Goal: Task Accomplishment & Management: Use online tool/utility

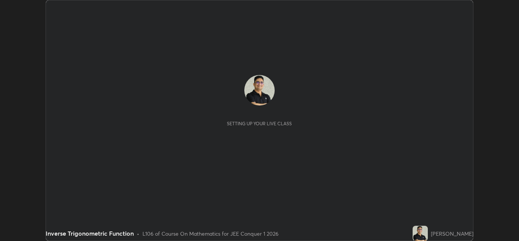
scroll to position [241, 519]
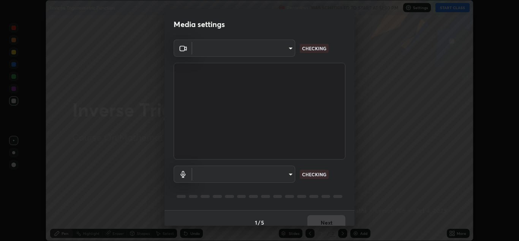
type input "ffb915138f5094fbba49c7dcbdc0b3377f3315ea980a35094b33733fc21d282d"
click at [287, 176] on body "Erase all Inverse Trigonometric Function Recording WAS SCHEDULED TO START AT 12…" at bounding box center [259, 120] width 519 height 241
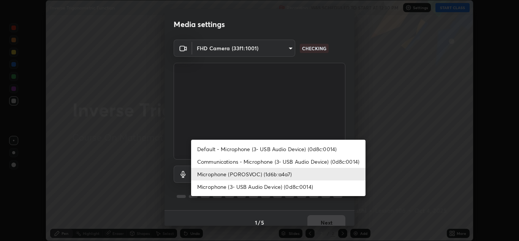
click at [345, 159] on li "Communications - Microphone (3- USB Audio Device) (0d8c:0014)" at bounding box center [278, 161] width 174 height 13
type input "communications"
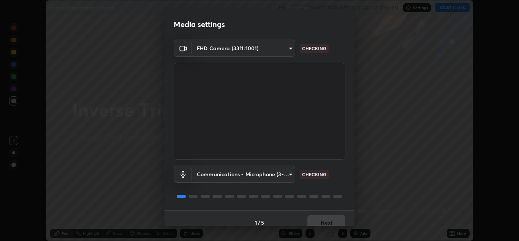
scroll to position [9, 0]
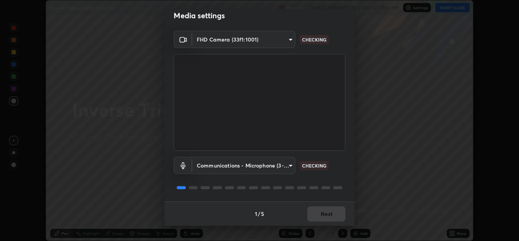
click at [339, 179] on div "Communications - Microphone (3- USB Audio Device) (0d8c:0014) communications CH…" at bounding box center [260, 176] width 172 height 51
click at [338, 174] on div "Communications - Microphone (3- USB Audio Device) (0d8c:0014) communications CH…" at bounding box center [260, 176] width 172 height 51
click at [336, 175] on div "Communications - Microphone (3- USB Audio Device) (0d8c:0014) communications CH…" at bounding box center [260, 176] width 172 height 51
click at [335, 179] on div "Communications - Microphone (3- USB Audio Device) (0d8c:0014) communications CH…" at bounding box center [260, 176] width 172 height 51
click at [328, 215] on button "Next" at bounding box center [327, 213] width 38 height 15
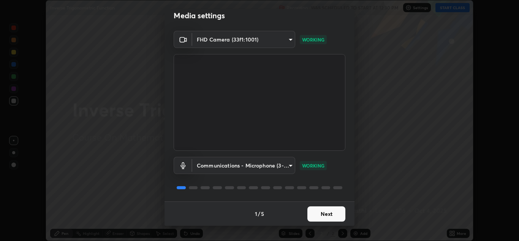
scroll to position [0, 0]
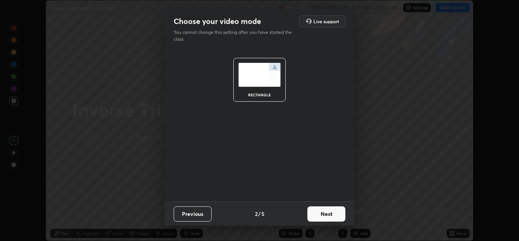
click at [329, 214] on button "Next" at bounding box center [327, 213] width 38 height 15
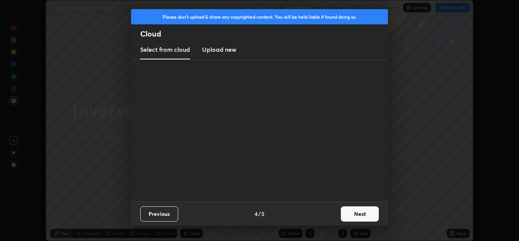
click at [335, 211] on div "Previous 4 / 5 Next" at bounding box center [259, 213] width 257 height 24
click at [354, 208] on button "Next" at bounding box center [360, 213] width 38 height 15
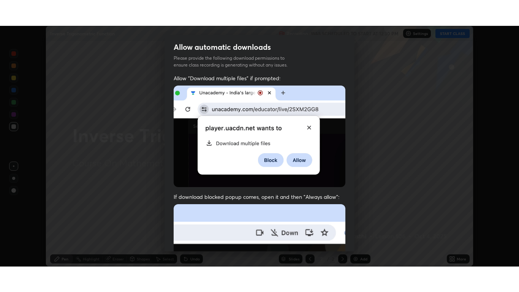
scroll to position [164, 0]
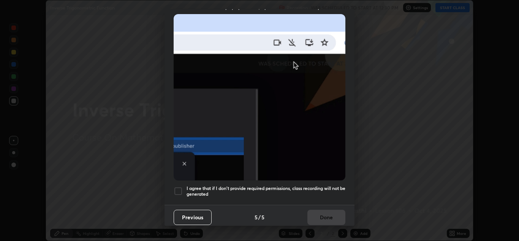
click at [180, 188] on div at bounding box center [178, 190] width 9 height 9
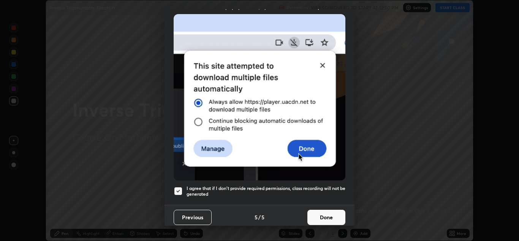
click at [319, 214] on button "Done" at bounding box center [327, 216] width 38 height 15
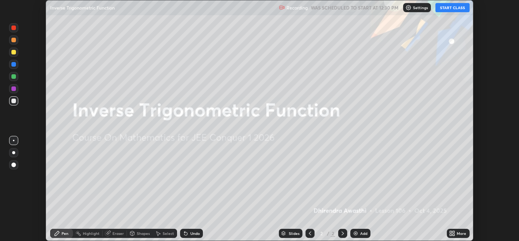
click at [449, 9] on button "START CLASS" at bounding box center [453, 7] width 34 height 9
click at [454, 233] on icon at bounding box center [454, 232] width 2 height 2
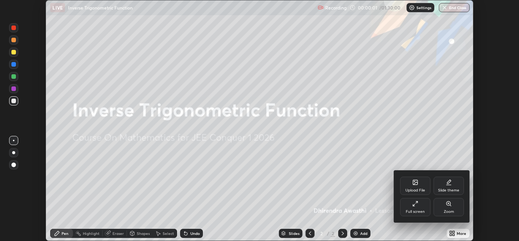
click at [416, 209] on div "Full screen" at bounding box center [415, 211] width 19 height 4
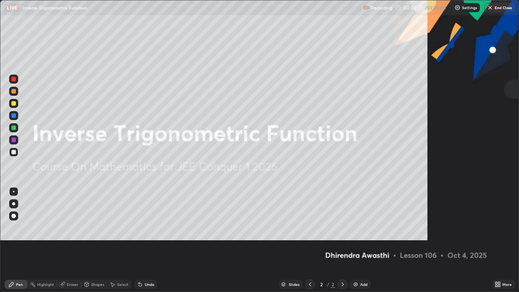
scroll to position [292, 519]
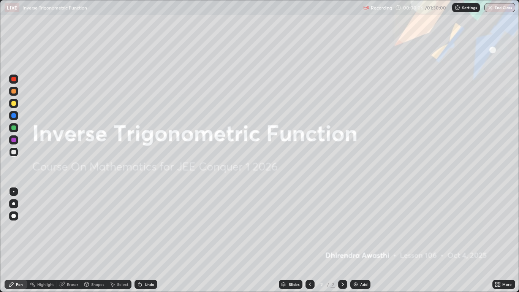
click at [359, 240] on div "Add" at bounding box center [361, 284] width 20 height 9
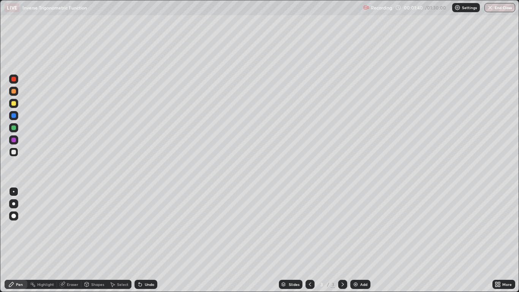
click at [14, 154] on div at bounding box center [13, 152] width 5 height 5
click at [71, 240] on div "Eraser" at bounding box center [72, 284] width 11 height 4
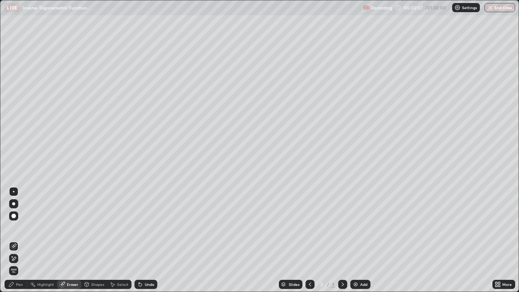
click at [22, 240] on div "Pen" at bounding box center [19, 284] width 7 height 4
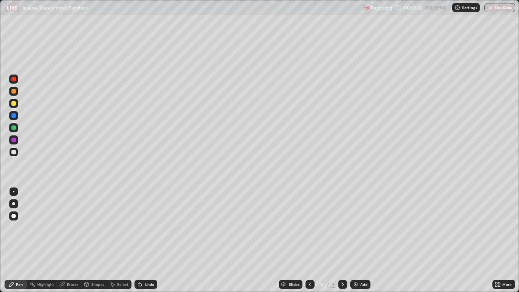
click at [147, 240] on div "Undo" at bounding box center [150, 284] width 10 height 4
click at [14, 140] on div at bounding box center [13, 140] width 5 height 5
click at [14, 155] on div at bounding box center [13, 152] width 9 height 9
click at [14, 127] on div at bounding box center [13, 127] width 5 height 5
click at [145, 240] on div "Undo" at bounding box center [150, 284] width 10 height 4
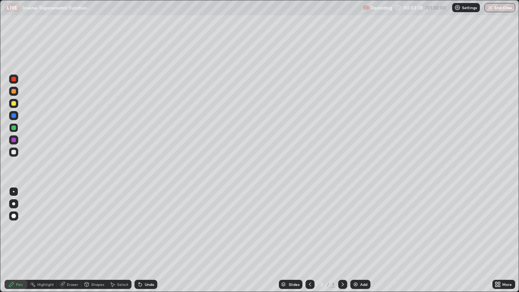
click at [14, 116] on div at bounding box center [13, 115] width 5 height 5
click at [14, 91] on div at bounding box center [13, 91] width 5 height 5
click at [14, 141] on div at bounding box center [13, 140] width 5 height 5
click at [142, 240] on icon at bounding box center [140, 284] width 6 height 6
click at [147, 240] on div "Undo" at bounding box center [150, 284] width 10 height 4
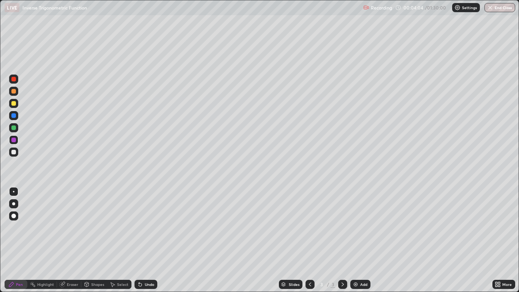
click at [147, 240] on div "Undo" at bounding box center [150, 284] width 10 height 4
click at [145, 240] on div "Undo" at bounding box center [150, 284] width 10 height 4
click at [146, 240] on div "Undo" at bounding box center [150, 284] width 10 height 4
click at [145, 240] on div "Undo" at bounding box center [150, 284] width 10 height 4
click at [14, 102] on div at bounding box center [13, 103] width 5 height 5
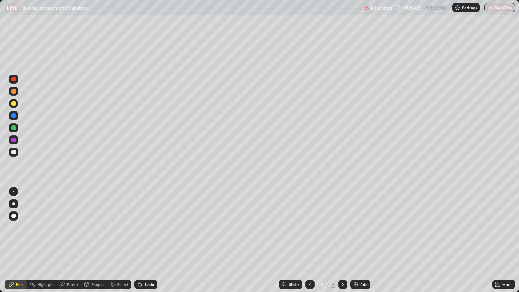
click at [15, 92] on div at bounding box center [13, 91] width 5 height 5
click at [13, 141] on div at bounding box center [13, 140] width 5 height 5
click at [13, 153] on div at bounding box center [13, 152] width 5 height 5
click at [357, 240] on img at bounding box center [356, 284] width 6 height 6
click at [309, 240] on icon at bounding box center [310, 284] width 6 height 6
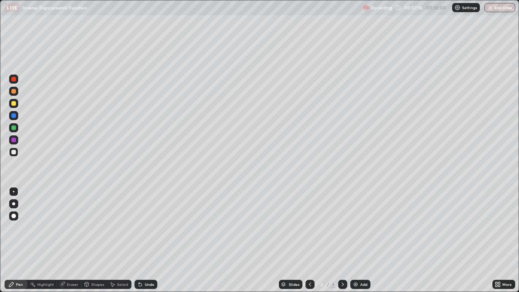
click at [14, 90] on div at bounding box center [13, 91] width 5 height 5
click at [343, 240] on icon at bounding box center [343, 284] width 6 height 6
click at [14, 152] on div at bounding box center [13, 152] width 5 height 5
click at [14, 127] on div at bounding box center [13, 127] width 5 height 5
click at [14, 140] on div at bounding box center [13, 140] width 5 height 5
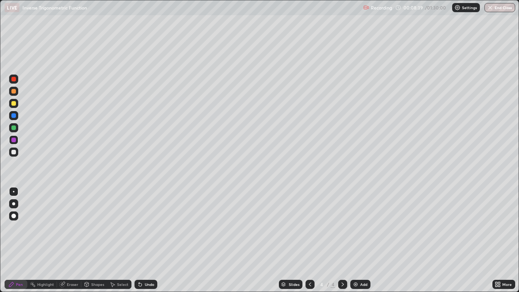
click at [15, 152] on div at bounding box center [13, 152] width 5 height 5
click at [309, 240] on icon at bounding box center [310, 284] width 6 height 6
click at [14, 140] on div at bounding box center [13, 140] width 5 height 5
click at [14, 105] on div at bounding box center [13, 103] width 5 height 5
click at [14, 117] on div at bounding box center [13, 115] width 5 height 5
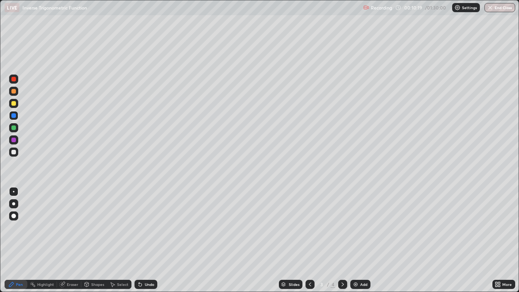
click at [340, 240] on icon at bounding box center [343, 284] width 6 height 6
click at [14, 152] on div at bounding box center [13, 152] width 5 height 5
click at [14, 114] on div at bounding box center [13, 115] width 5 height 5
click at [14, 153] on div at bounding box center [13, 152] width 5 height 5
click at [14, 128] on div at bounding box center [13, 127] width 5 height 5
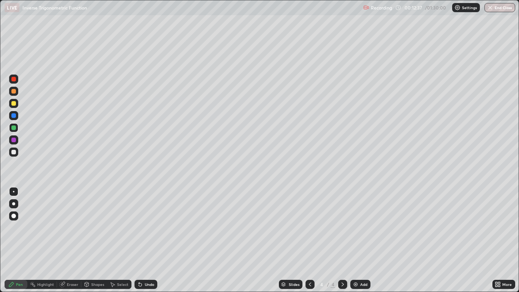
click at [14, 151] on div at bounding box center [13, 152] width 5 height 5
click at [148, 240] on div "Undo" at bounding box center [150, 284] width 10 height 4
click at [145, 240] on div "Undo" at bounding box center [150, 284] width 10 height 4
click at [94, 240] on div "Shapes" at bounding box center [97, 284] width 13 height 4
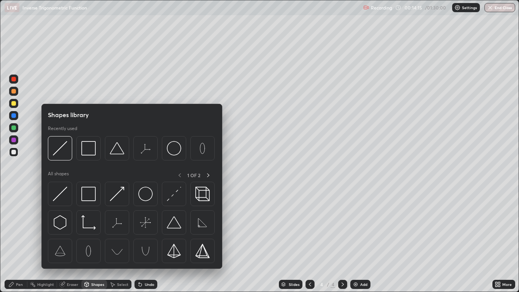
click at [72, 240] on div "Eraser" at bounding box center [72, 284] width 11 height 4
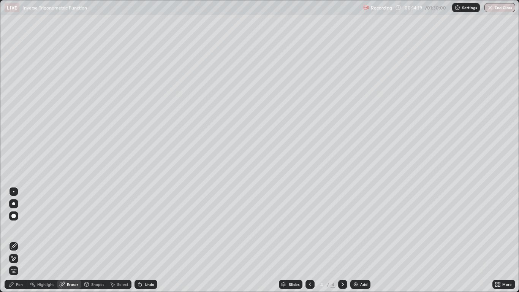
click at [25, 240] on div "Pen" at bounding box center [16, 284] width 23 height 9
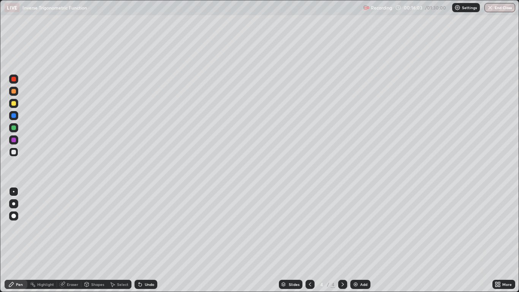
click at [359, 240] on div "Add" at bounding box center [361, 284] width 20 height 9
click at [307, 240] on icon at bounding box center [310, 284] width 6 height 6
click at [71, 240] on div "Eraser" at bounding box center [72, 284] width 11 height 4
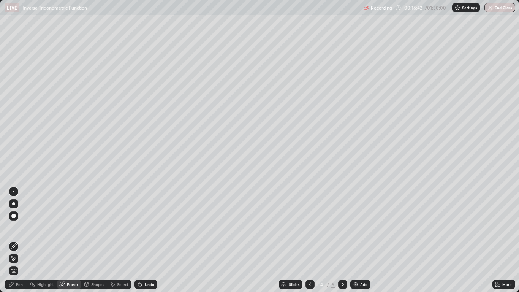
click at [342, 240] on icon at bounding box center [343, 284] width 6 height 6
click at [18, 240] on div "Pen" at bounding box center [19, 284] width 7 height 4
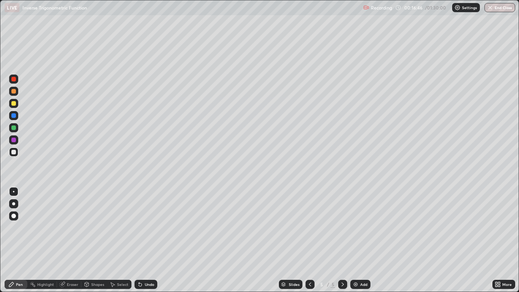
click at [19, 240] on div "Pen" at bounding box center [19, 284] width 7 height 4
click at [14, 142] on div at bounding box center [13, 140] width 5 height 5
click at [12, 130] on div at bounding box center [13, 127] width 5 height 5
click at [14, 153] on div at bounding box center [13, 152] width 5 height 5
click at [123, 240] on div "Select" at bounding box center [122, 284] width 11 height 4
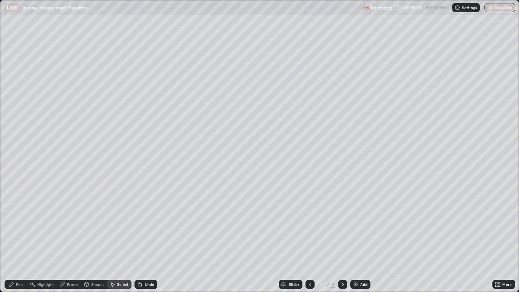
click at [145, 240] on div "Undo" at bounding box center [150, 284] width 10 height 4
click at [19, 240] on div "Pen" at bounding box center [19, 284] width 7 height 4
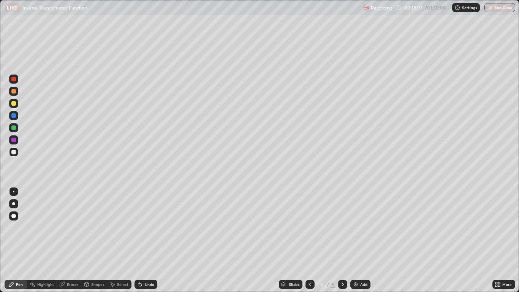
click at [19, 240] on div "Pen" at bounding box center [19, 284] width 7 height 4
click at [15, 103] on div at bounding box center [13, 103] width 5 height 5
click at [15, 154] on div at bounding box center [13, 152] width 5 height 5
click at [15, 104] on div at bounding box center [13, 103] width 5 height 5
click at [17, 151] on div at bounding box center [13, 152] width 9 height 9
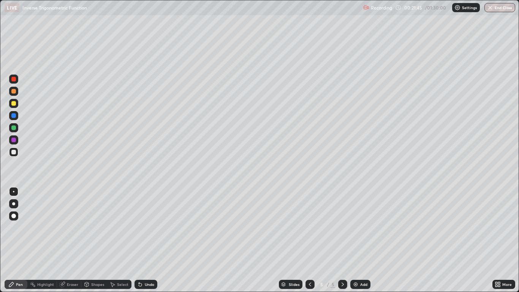
click at [148, 240] on div "Undo" at bounding box center [150, 284] width 10 height 4
click at [139, 240] on icon at bounding box center [139, 282] width 1 height 1
click at [142, 240] on icon at bounding box center [140, 284] width 6 height 6
click at [140, 240] on icon at bounding box center [140, 284] width 3 height 3
click at [143, 240] on div "Undo" at bounding box center [146, 284] width 23 height 9
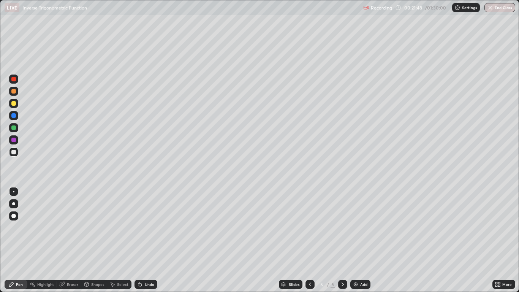
click at [141, 240] on icon at bounding box center [140, 284] width 6 height 6
click at [139, 240] on icon at bounding box center [139, 282] width 1 height 1
click at [146, 240] on div "Undo" at bounding box center [146, 284] width 23 height 9
click at [71, 240] on div "Eraser" at bounding box center [72, 284] width 11 height 4
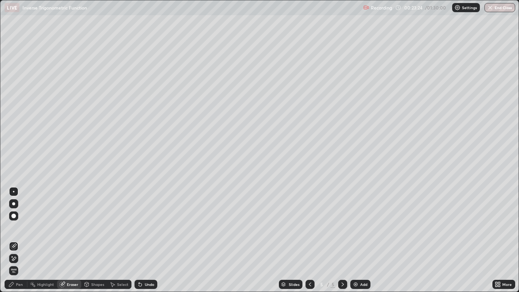
click at [16, 240] on div "Pen" at bounding box center [16, 284] width 23 height 9
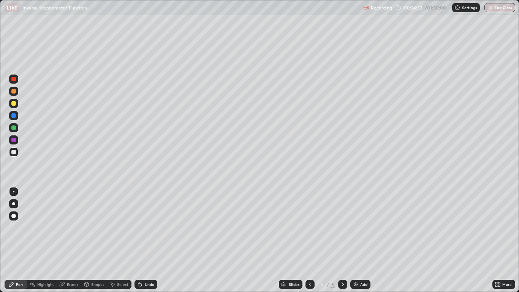
click at [358, 240] on img at bounding box center [356, 284] width 6 height 6
click at [146, 240] on div "Undo" at bounding box center [150, 284] width 10 height 4
click at [147, 240] on div "Undo" at bounding box center [146, 284] width 23 height 9
click at [146, 240] on div "Undo" at bounding box center [150, 284] width 10 height 4
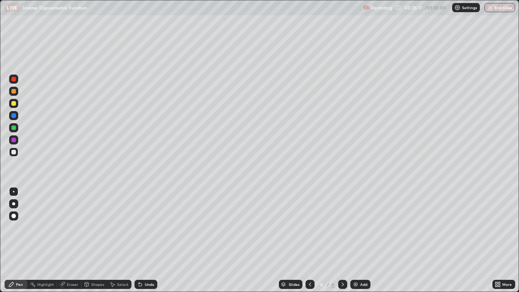
click at [146, 240] on div "Undo" at bounding box center [146, 284] width 23 height 9
click at [144, 240] on div "Undo" at bounding box center [146, 284] width 23 height 9
click at [143, 240] on div "Undo" at bounding box center [146, 284] width 23 height 9
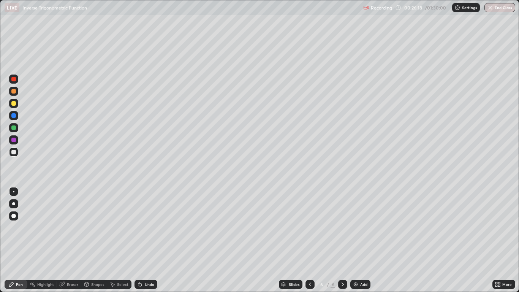
click at [143, 240] on div "Undo" at bounding box center [146, 284] width 23 height 9
click at [14, 140] on div at bounding box center [13, 140] width 5 height 5
click at [14, 218] on div at bounding box center [13, 216] width 5 height 5
click at [16, 217] on div at bounding box center [13, 216] width 5 height 5
click at [14, 128] on div at bounding box center [13, 127] width 5 height 5
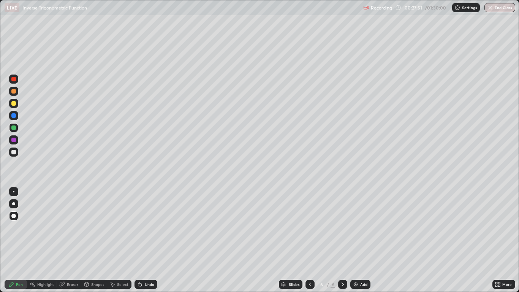
click at [69, 240] on div "Eraser" at bounding box center [72, 284] width 11 height 4
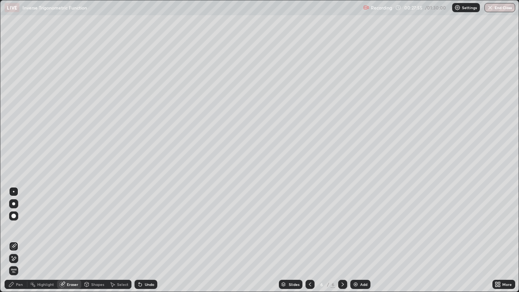
click at [18, 240] on div "Pen" at bounding box center [19, 284] width 7 height 4
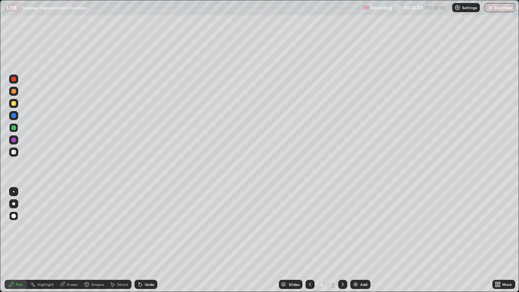
click at [148, 240] on div "Undo" at bounding box center [150, 284] width 10 height 4
click at [13, 102] on div at bounding box center [13, 103] width 5 height 5
click at [141, 240] on icon at bounding box center [140, 284] width 3 height 3
click at [360, 240] on div "Add" at bounding box center [363, 284] width 7 height 4
click at [14, 192] on div at bounding box center [14, 192] width 2 height 2
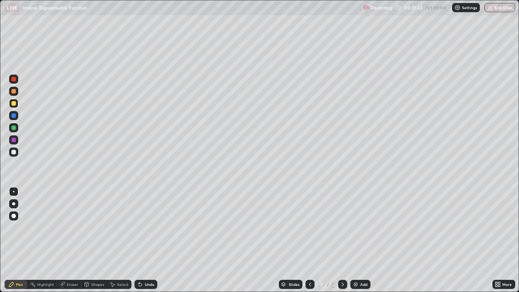
click at [12, 195] on div at bounding box center [13, 191] width 9 height 9
click at [13, 150] on div at bounding box center [13, 152] width 5 height 5
click at [360, 240] on div "Add" at bounding box center [363, 284] width 7 height 4
click at [14, 92] on div at bounding box center [13, 91] width 5 height 5
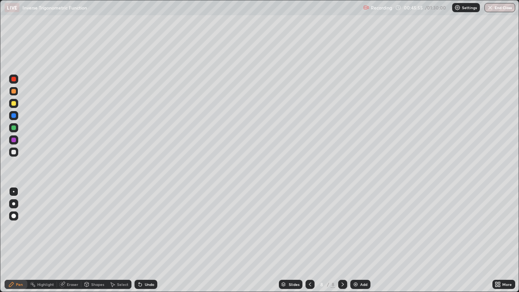
click at [14, 155] on div at bounding box center [13, 152] width 9 height 9
click at [12, 93] on div at bounding box center [13, 91] width 5 height 5
click at [14, 152] on div at bounding box center [13, 152] width 5 height 5
click at [15, 105] on div at bounding box center [13, 103] width 5 height 5
click at [141, 240] on div "Undo" at bounding box center [146, 284] width 23 height 9
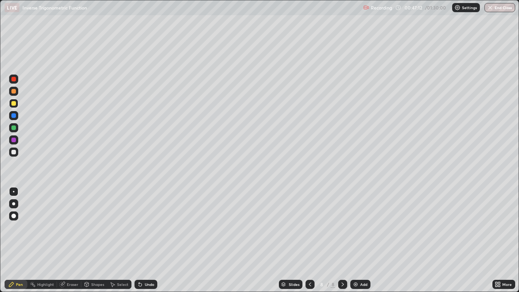
click at [146, 240] on div "Undo" at bounding box center [146, 284] width 23 height 9
click at [150, 240] on div "Undo" at bounding box center [146, 284] width 23 height 9
click at [149, 240] on div "Undo" at bounding box center [150, 284] width 10 height 4
click at [143, 240] on div "Undo" at bounding box center [146, 284] width 23 height 9
click at [14, 152] on div at bounding box center [13, 152] width 5 height 5
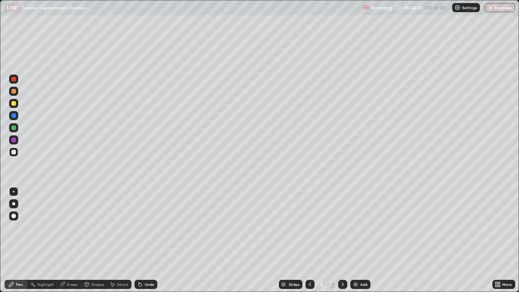
click at [17, 155] on div at bounding box center [13, 152] width 9 height 9
click at [15, 129] on div at bounding box center [13, 127] width 5 height 5
click at [12, 151] on div at bounding box center [13, 152] width 5 height 5
click at [16, 93] on div at bounding box center [13, 91] width 9 height 9
click at [151, 240] on div "Undo" at bounding box center [150, 284] width 10 height 4
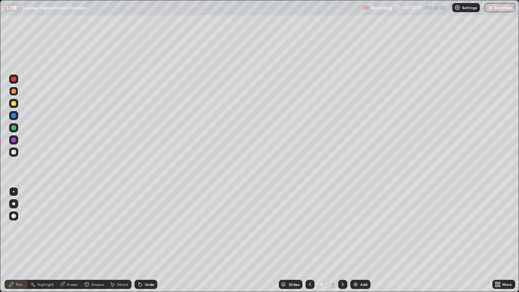
click at [146, 240] on div "Undo" at bounding box center [150, 284] width 10 height 4
click at [15, 104] on div at bounding box center [13, 103] width 5 height 5
click at [14, 153] on div at bounding box center [13, 152] width 5 height 5
click at [14, 92] on div at bounding box center [13, 91] width 5 height 5
click at [16, 115] on div at bounding box center [13, 115] width 5 height 5
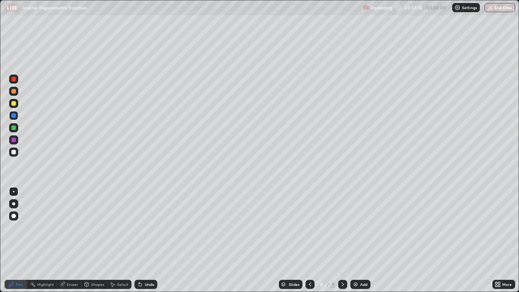
click at [14, 89] on div at bounding box center [13, 91] width 5 height 5
click at [12, 128] on div at bounding box center [13, 127] width 5 height 5
click at [14, 141] on div at bounding box center [13, 140] width 5 height 5
click at [15, 104] on div at bounding box center [13, 103] width 5 height 5
click at [17, 171] on div "Erase all" at bounding box center [14, 146] width 18 height 262
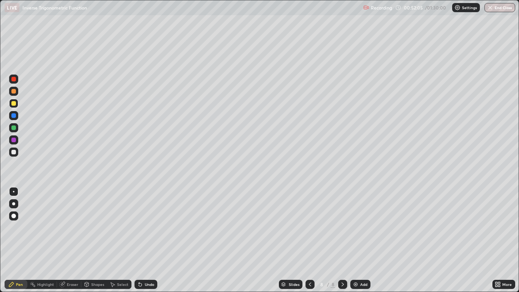
click at [22, 171] on div "Erase all" at bounding box center [14, 146] width 18 height 262
click at [70, 240] on div "Eraser" at bounding box center [72, 284] width 11 height 4
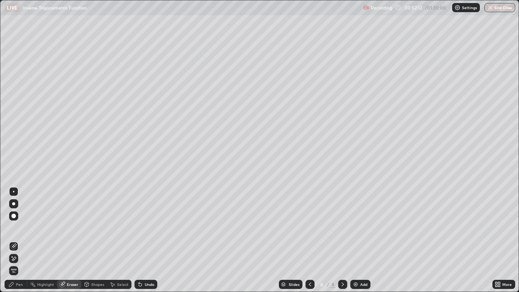
click at [18, 240] on div "Pen" at bounding box center [19, 284] width 7 height 4
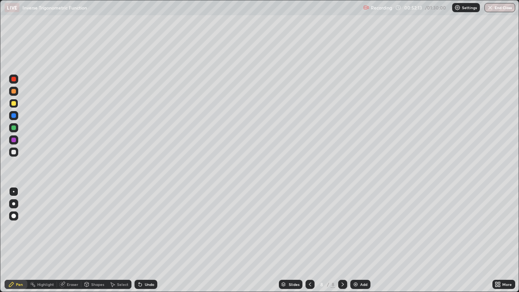
click at [14, 90] on div at bounding box center [13, 91] width 5 height 5
click at [14, 116] on div at bounding box center [13, 115] width 5 height 5
click at [12, 105] on div at bounding box center [13, 103] width 5 height 5
click at [359, 240] on div "Add" at bounding box center [361, 284] width 20 height 9
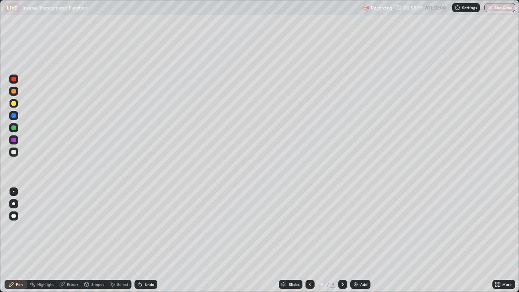
click at [13, 153] on div at bounding box center [13, 152] width 5 height 5
click at [15, 152] on div at bounding box center [13, 152] width 5 height 5
click at [310, 240] on icon at bounding box center [310, 284] width 6 height 6
click at [309, 240] on icon at bounding box center [310, 284] width 6 height 6
click at [342, 240] on icon at bounding box center [343, 284] width 6 height 6
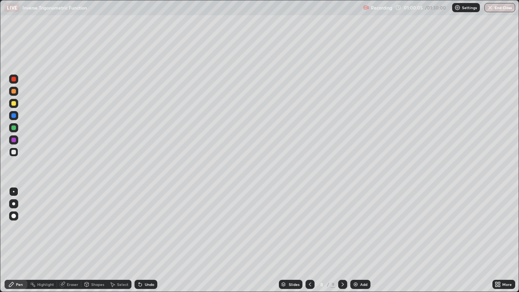
click at [342, 240] on icon at bounding box center [343, 284] width 6 height 6
click at [310, 240] on icon at bounding box center [310, 284] width 6 height 6
click at [340, 240] on icon at bounding box center [343, 284] width 6 height 6
click at [14, 117] on div at bounding box center [13, 115] width 5 height 5
click at [15, 128] on div at bounding box center [13, 127] width 5 height 5
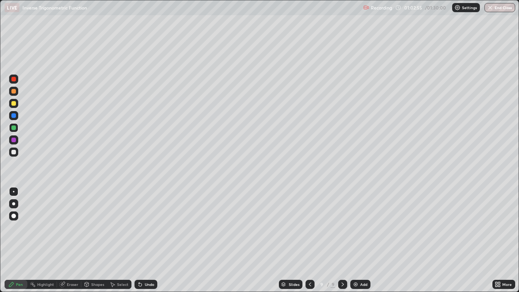
click at [13, 153] on div at bounding box center [13, 152] width 5 height 5
click at [15, 141] on div at bounding box center [13, 140] width 5 height 5
click at [14, 154] on div at bounding box center [13, 152] width 5 height 5
click at [15, 117] on div at bounding box center [13, 115] width 5 height 5
click at [15, 141] on div at bounding box center [13, 140] width 5 height 5
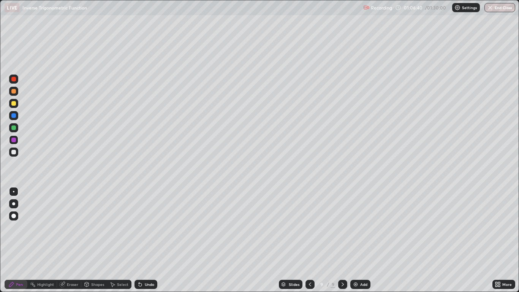
click at [17, 130] on div at bounding box center [13, 127] width 9 height 9
click at [12, 104] on div at bounding box center [13, 103] width 5 height 5
click at [14, 79] on div at bounding box center [13, 79] width 5 height 5
click at [14, 128] on div at bounding box center [13, 127] width 5 height 5
click at [14, 152] on div at bounding box center [13, 152] width 5 height 5
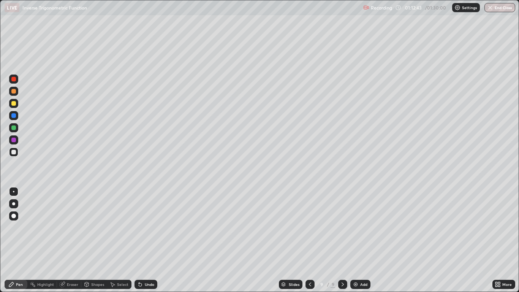
click at [357, 240] on img at bounding box center [356, 284] width 6 height 6
click at [16, 91] on div at bounding box center [13, 91] width 5 height 5
click at [15, 150] on div at bounding box center [13, 152] width 5 height 5
click at [13, 128] on div at bounding box center [13, 127] width 5 height 5
click at [357, 240] on img at bounding box center [356, 284] width 6 height 6
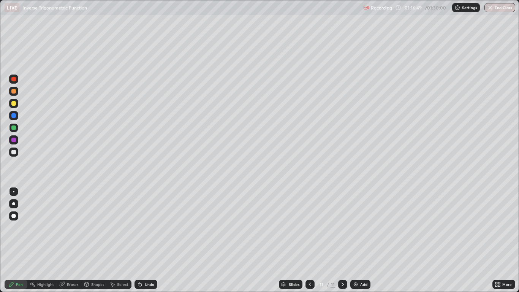
click at [15, 152] on div at bounding box center [13, 152] width 5 height 5
click at [150, 240] on div "Undo" at bounding box center [150, 284] width 10 height 4
click at [154, 240] on div "Undo" at bounding box center [146, 284] width 23 height 9
click at [311, 240] on icon at bounding box center [310, 284] width 6 height 6
click at [306, 240] on div at bounding box center [310, 284] width 9 height 9
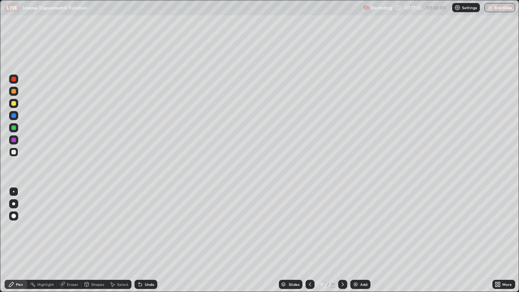
click at [308, 240] on div at bounding box center [310, 284] width 9 height 9
click at [343, 240] on icon at bounding box center [343, 284] width 6 height 6
click at [342, 240] on icon at bounding box center [343, 284] width 6 height 6
click at [146, 240] on div "Undo" at bounding box center [150, 284] width 10 height 4
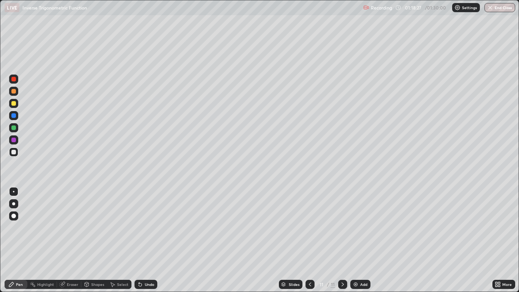
click at [147, 240] on div "Undo" at bounding box center [150, 284] width 10 height 4
click at [149, 240] on div "Undo" at bounding box center [150, 284] width 10 height 4
click at [155, 240] on div "Undo" at bounding box center [146, 284] width 23 height 9
click at [354, 240] on img at bounding box center [356, 284] width 6 height 6
click at [14, 154] on div at bounding box center [13, 152] width 5 height 5
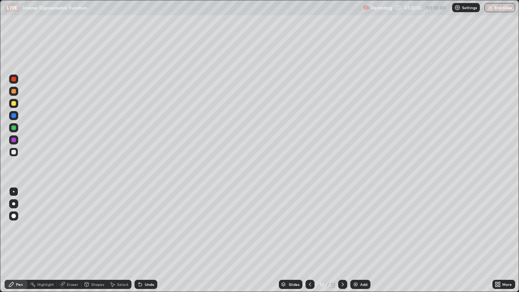
click at [14, 127] on div at bounding box center [13, 127] width 5 height 5
click at [14, 128] on div at bounding box center [13, 127] width 5 height 5
click at [148, 240] on div "Undo" at bounding box center [150, 284] width 10 height 4
click at [13, 151] on div at bounding box center [13, 152] width 5 height 5
click at [357, 240] on img at bounding box center [356, 284] width 6 height 6
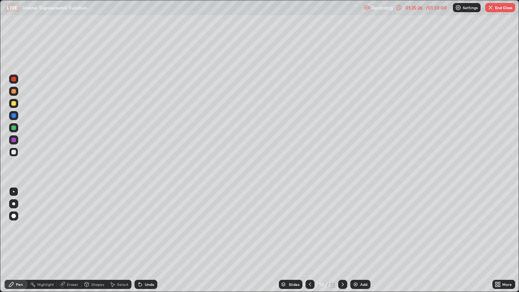
click at [72, 240] on div "Eraser" at bounding box center [72, 284] width 11 height 4
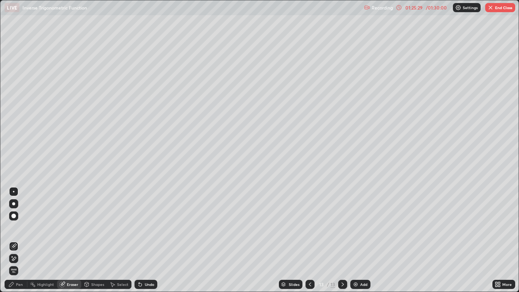
click at [19, 240] on div "Pen" at bounding box center [19, 284] width 7 height 4
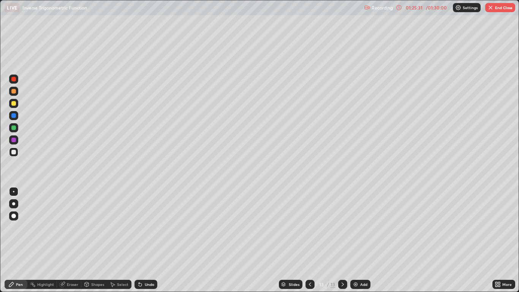
click at [70, 240] on div "Eraser" at bounding box center [72, 284] width 11 height 4
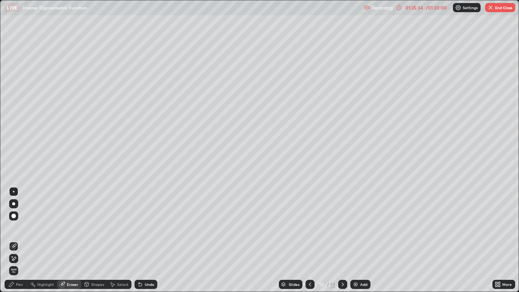
click at [19, 240] on div "Pen" at bounding box center [19, 284] width 7 height 4
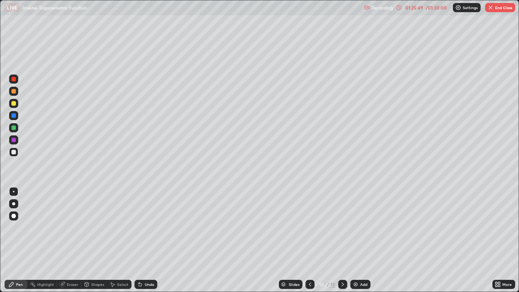
click at [15, 128] on div at bounding box center [13, 127] width 5 height 5
click at [16, 128] on div at bounding box center [13, 127] width 5 height 5
click at [14, 152] on div at bounding box center [13, 152] width 5 height 5
click at [150, 240] on div "Undo" at bounding box center [150, 284] width 10 height 4
click at [15, 104] on div at bounding box center [13, 103] width 5 height 5
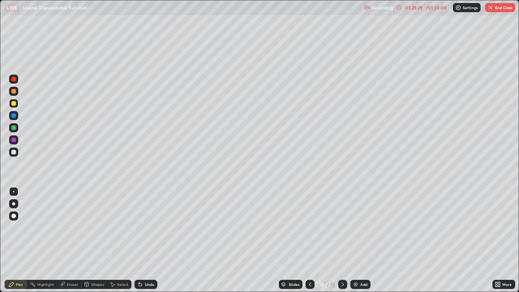
click at [359, 240] on div "Add" at bounding box center [361, 284] width 20 height 9
click at [68, 240] on div "Eraser" at bounding box center [72, 284] width 11 height 4
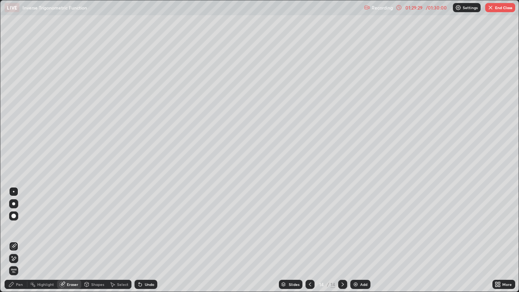
click at [19, 240] on div "Pen" at bounding box center [19, 284] width 7 height 4
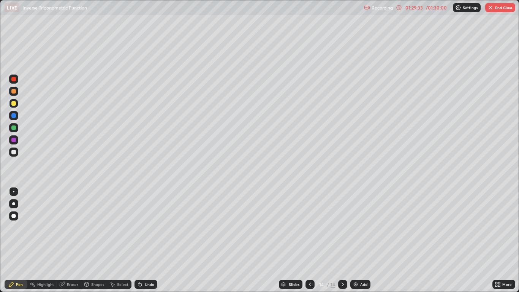
click at [15, 141] on div at bounding box center [13, 140] width 5 height 5
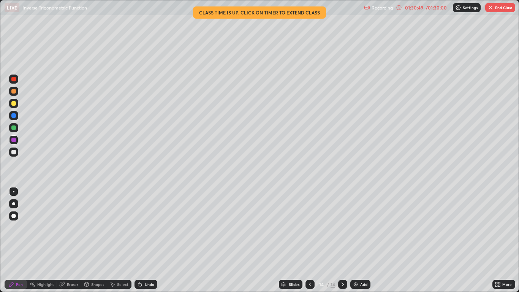
click at [14, 153] on div at bounding box center [13, 152] width 5 height 5
click at [68, 240] on div "Eraser" at bounding box center [72, 284] width 11 height 4
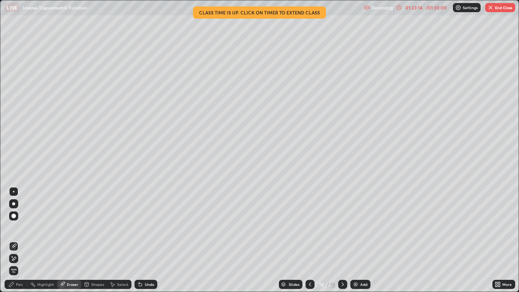
click at [21, 240] on div "Pen" at bounding box center [19, 284] width 7 height 4
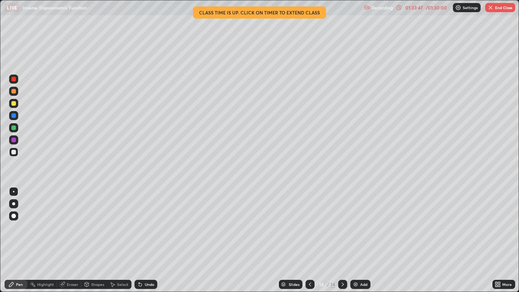
click at [356, 240] on img at bounding box center [356, 284] width 6 height 6
click at [14, 140] on div at bounding box center [13, 140] width 5 height 5
click at [503, 5] on button "End Class" at bounding box center [500, 7] width 30 height 9
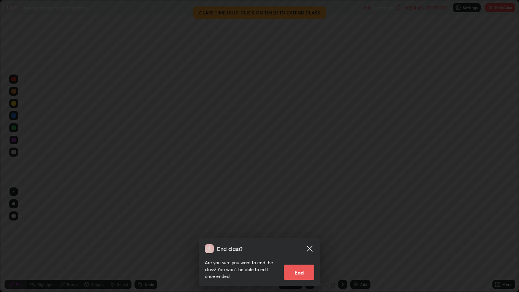
click at [298, 240] on button "End" at bounding box center [299, 272] width 30 height 15
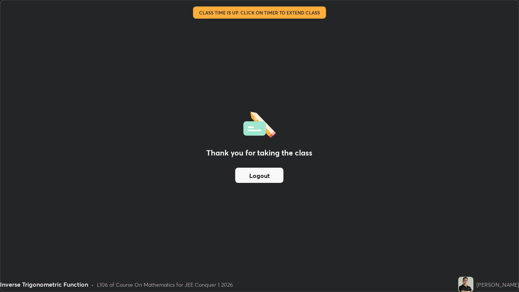
click at [267, 175] on button "Logout" at bounding box center [259, 175] width 48 height 15
click at [266, 174] on button "Logout" at bounding box center [259, 175] width 48 height 15
click at [265, 176] on button "Logout" at bounding box center [259, 175] width 48 height 15
